Goal: Task Accomplishment & Management: Use online tool/utility

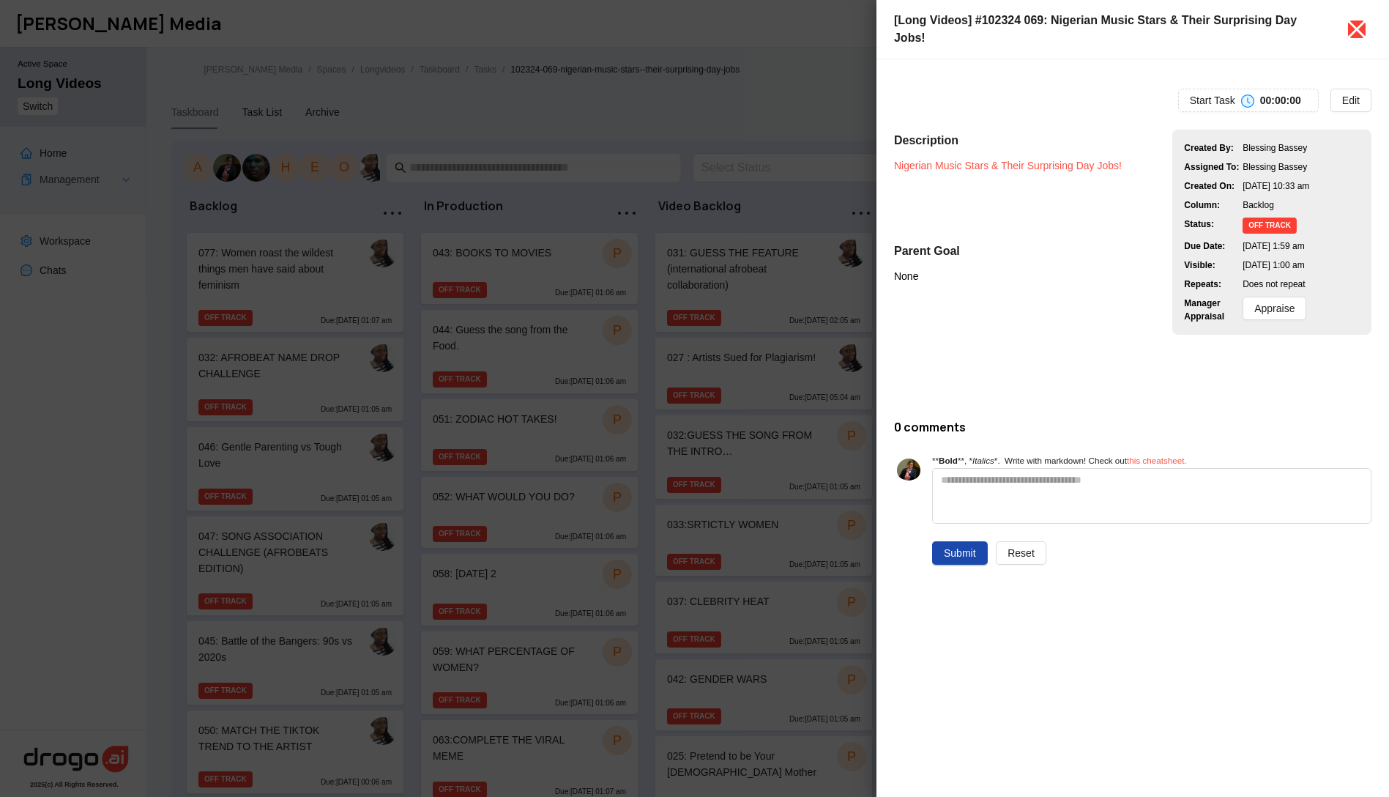
click at [1355, 21] on icon "close" at bounding box center [1357, 30] width 18 height 18
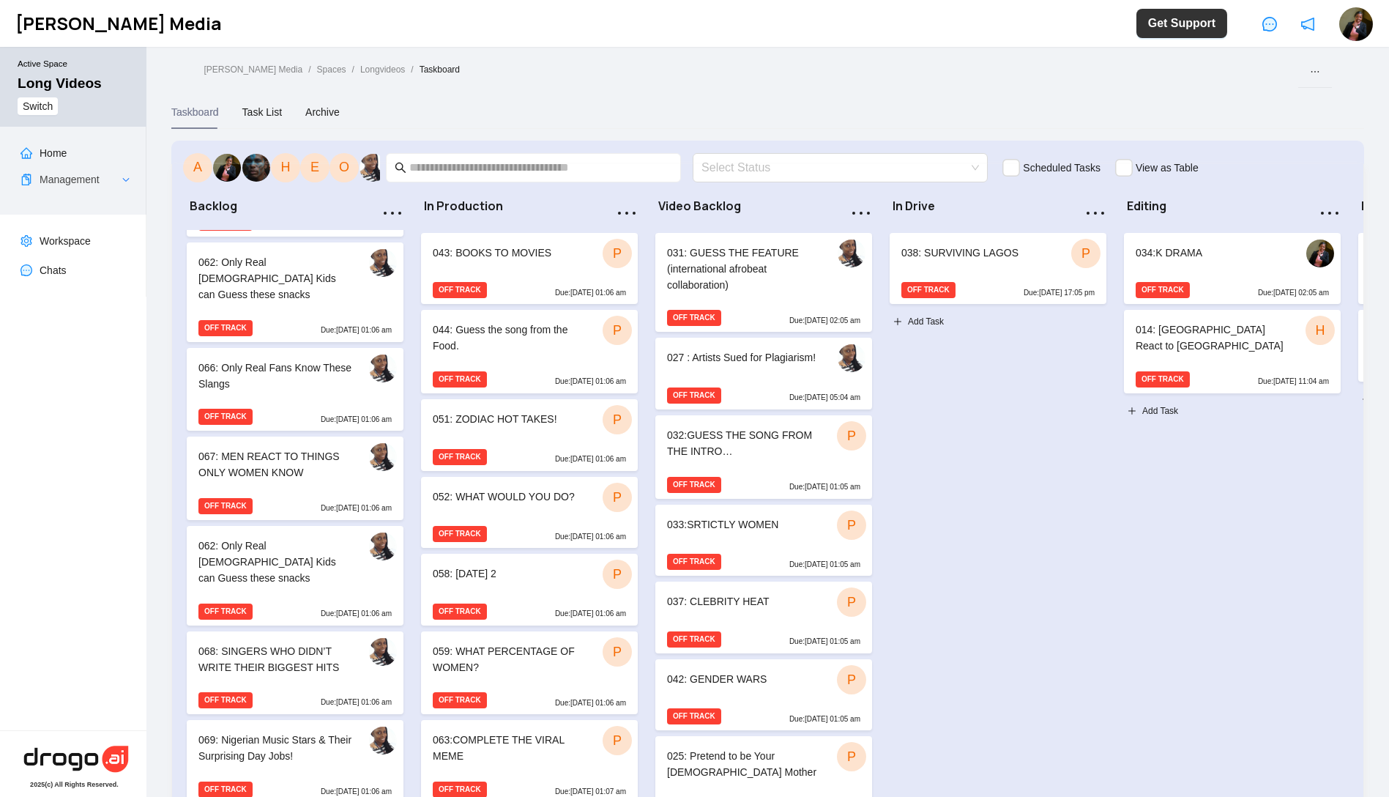
scroll to position [1382, 0]
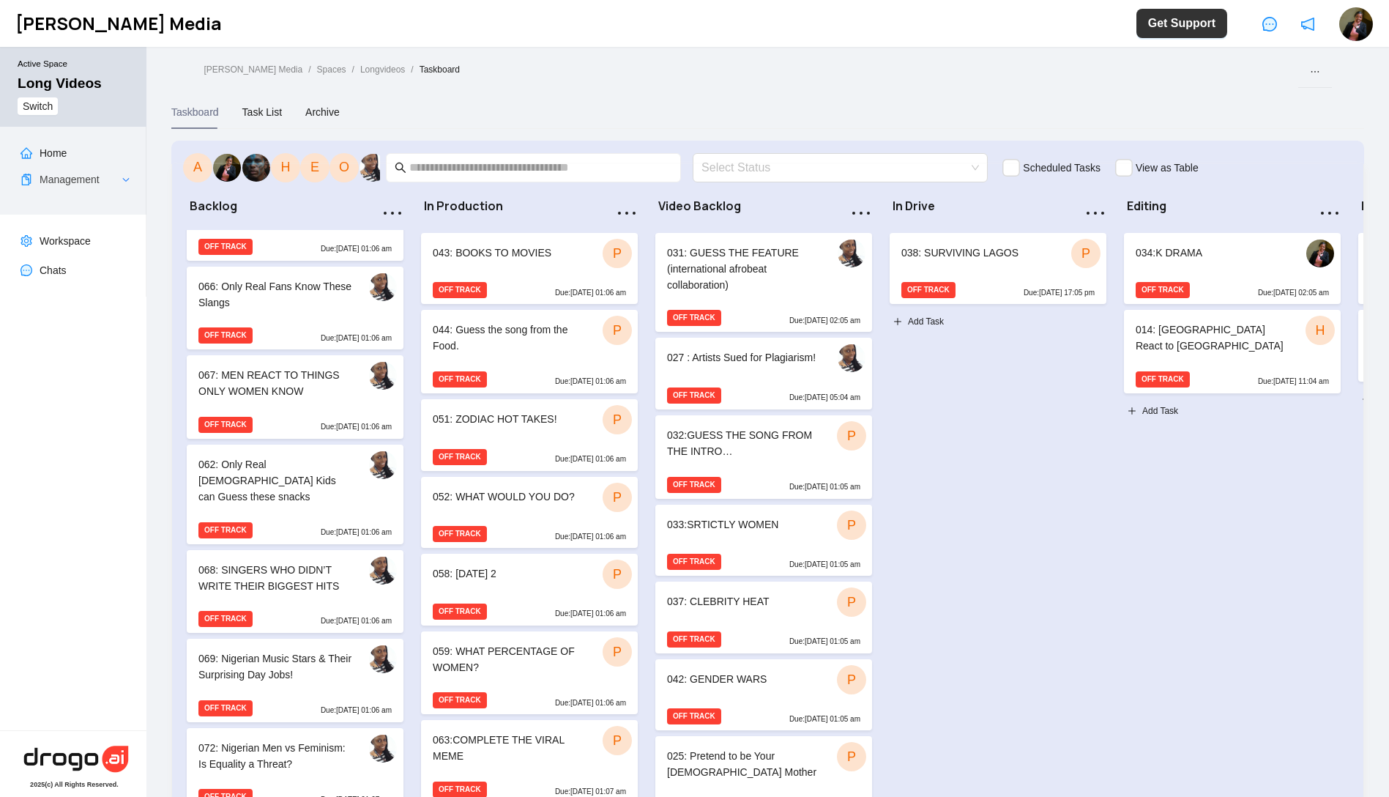
click at [288, 603] on div at bounding box center [295, 606] width 217 height 6
click at [272, 562] on div "068: SINGERS WHO DIDN’T WRITE THEIR BIGGEST HITS" at bounding box center [294, 579] width 193 height 35
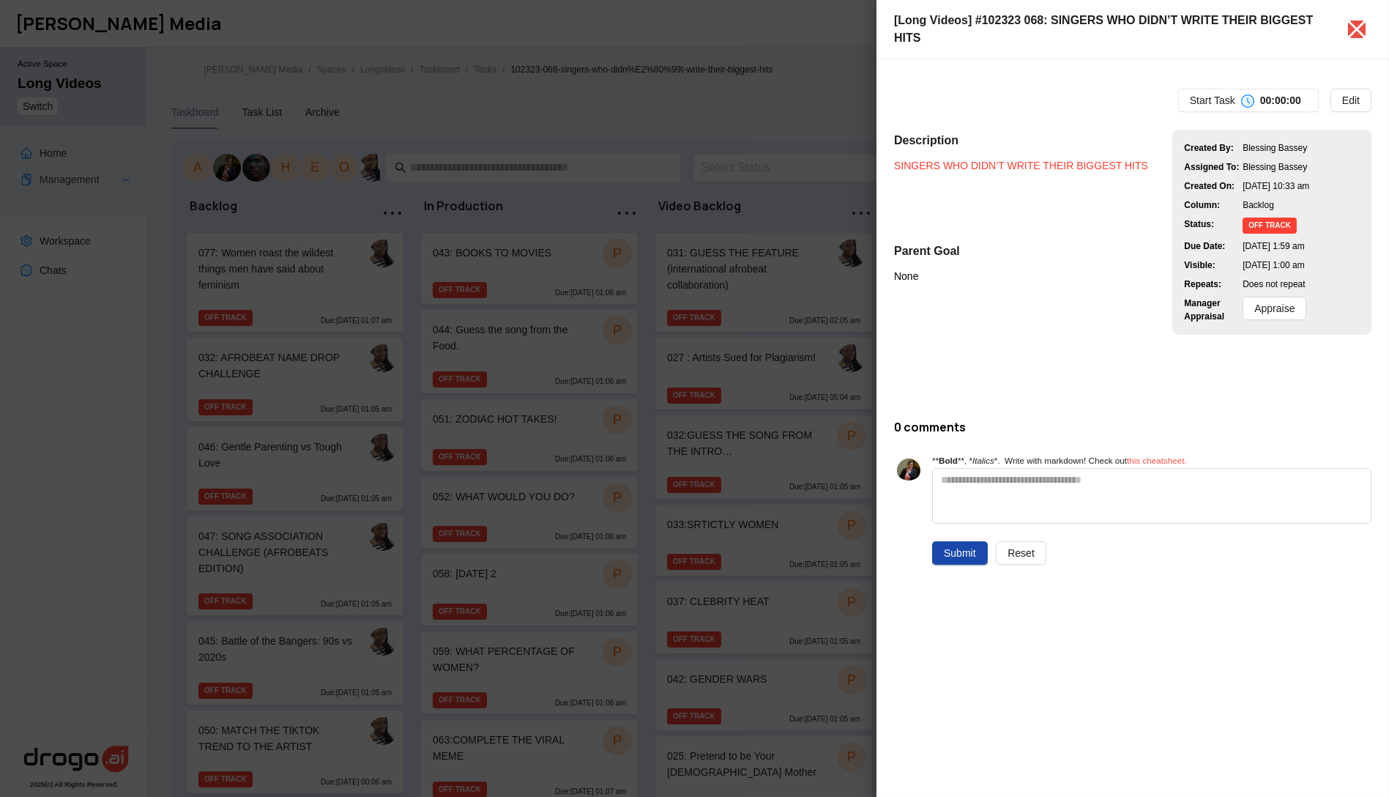
click at [987, 160] on link "SINGERS WHO DIDN’T WRITE THEIR BIGGEST HITS" at bounding box center [1021, 166] width 254 height 12
click at [324, 530] on div at bounding box center [694, 398] width 1389 height 797
